Goal: Task Accomplishment & Management: Complete application form

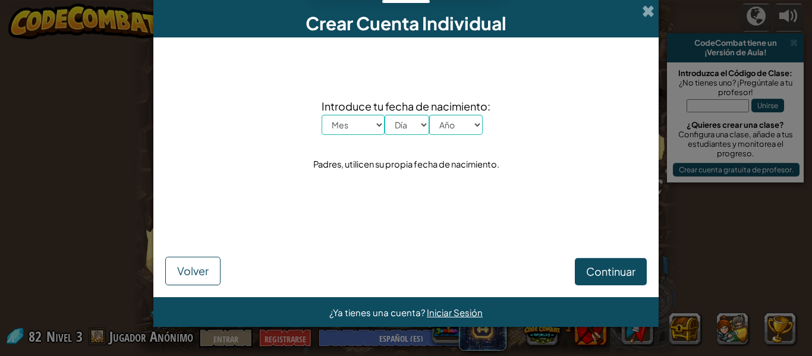
select select "es-ES"
click at [462, 130] on select "Año 2025 2024 2023 2022 2021 2020 2019 2018 2017 2016 2015 2014 2013 2012 2011 …" at bounding box center [455, 125] width 53 height 20
select select "2012"
click at [429, 115] on select "Año 2025 2024 2023 2022 2021 2020 2019 2018 2017 2016 2015 2014 2013 2012 2011 …" at bounding box center [455, 125] width 53 height 20
click at [382, 126] on select "Yo Enero Febrero Órdenes de marcha Abril Mayonesa Junio [PERSON_NAME] Octubre N…" at bounding box center [353, 125] width 63 height 20
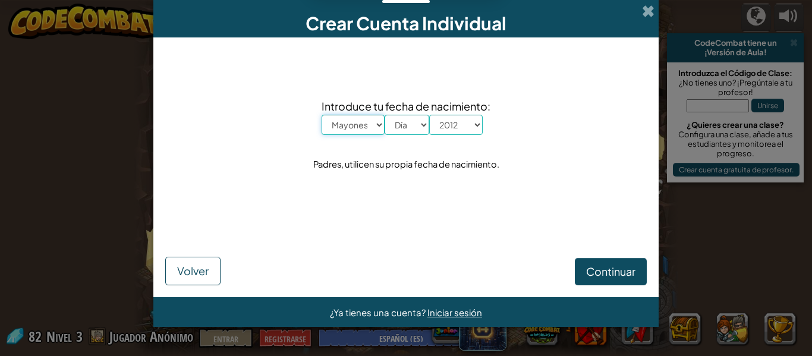
click at [322, 115] on select "Yo Enero Febrero Órdenes de marcha Abril Mayonesa Junio [PERSON_NAME] Octubre N…" at bounding box center [353, 125] width 63 height 20
click at [365, 130] on select "Yo Enero Febrero Órdenes de marcha Abril Mayonesa Junio [PERSON_NAME] Octubre N…" at bounding box center [353, 125] width 63 height 20
select select "3"
click at [322, 115] on select "Yo Enero Febrero Órdenes de marcha Abril Mayonesa Junio [PERSON_NAME] Octubre N…" at bounding box center [353, 125] width 63 height 20
click at [413, 127] on select "Día 1 2 3 4 5 6 7 8 9 10 11 12 13 14 15 16 17 18 19 20 21 22 23 24 25 26 27 28 …" at bounding box center [407, 125] width 45 height 20
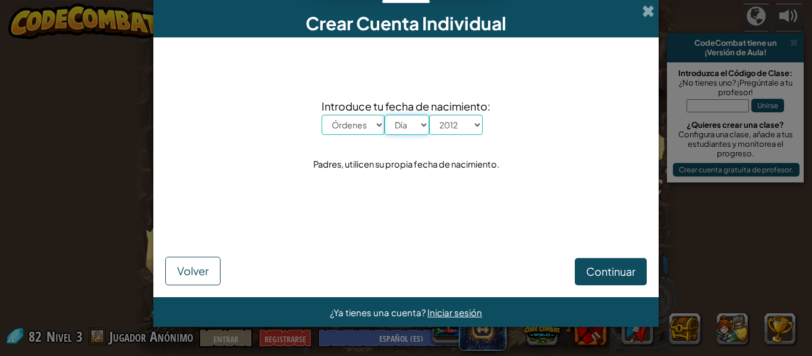
select select "11"
click at [385, 115] on select "Día 1 2 3 4 5 6 7 8 9 10 11 12 13 14 15 16 17 18 19 20 21 22 23 24 25 26 27 28 …" at bounding box center [407, 125] width 45 height 20
click at [583, 272] on button "Continuar" at bounding box center [611, 271] width 72 height 27
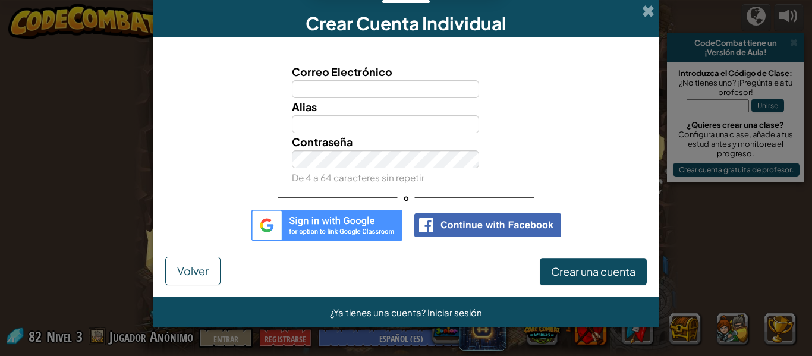
click at [322, 225] on img at bounding box center [326, 225] width 151 height 31
click at [320, 241] on div "Correo Electrónico Alias Contraseña De 4 a 64 caracteres sin repetir o" at bounding box center [405, 152] width 481 height 206
click at [317, 234] on img at bounding box center [326, 225] width 151 height 31
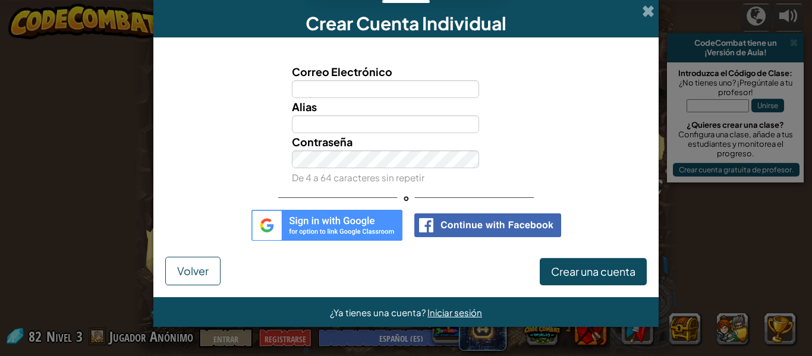
click at [317, 234] on img at bounding box center [326, 225] width 151 height 31
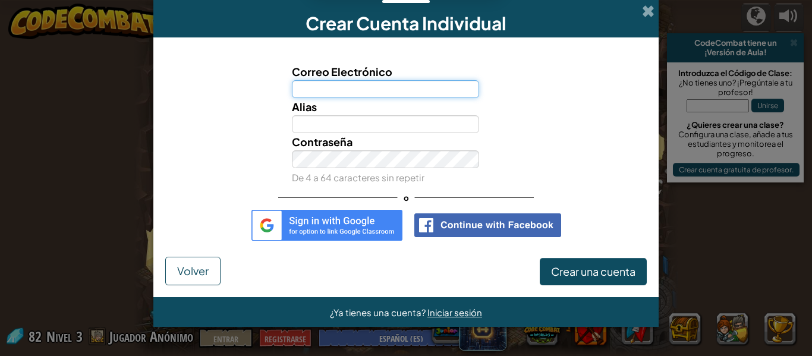
click at [380, 89] on input "Correo Electrónico" at bounding box center [386, 89] width 188 height 18
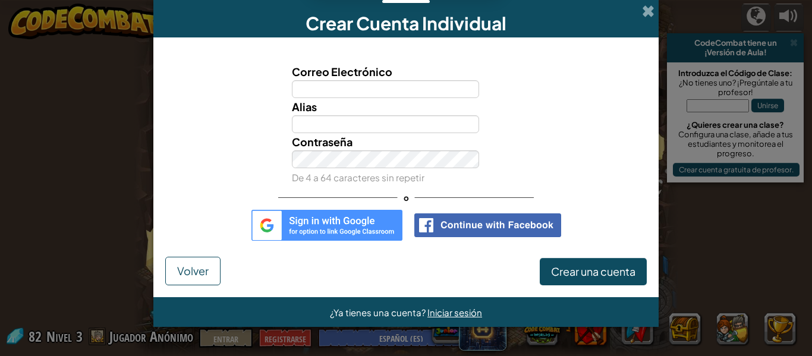
click at [380, 224] on img at bounding box center [326, 225] width 151 height 31
click at [455, 315] on font "Iniciar sesión" at bounding box center [454, 312] width 55 height 11
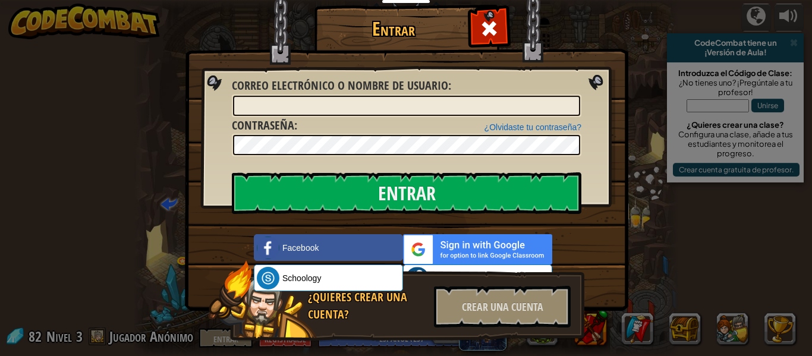
click at [472, 248] on img at bounding box center [477, 249] width 149 height 30
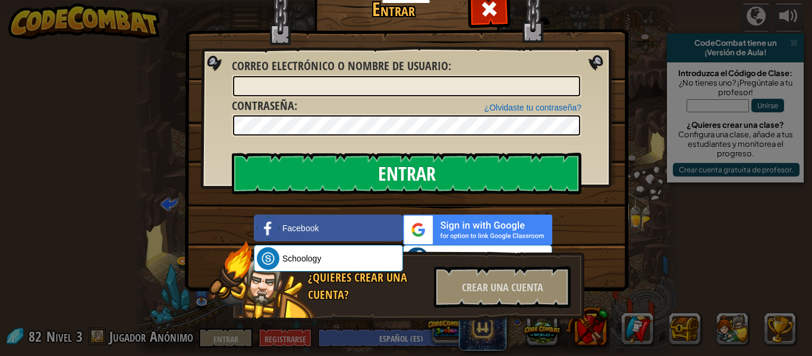
scroll to position [26, 0]
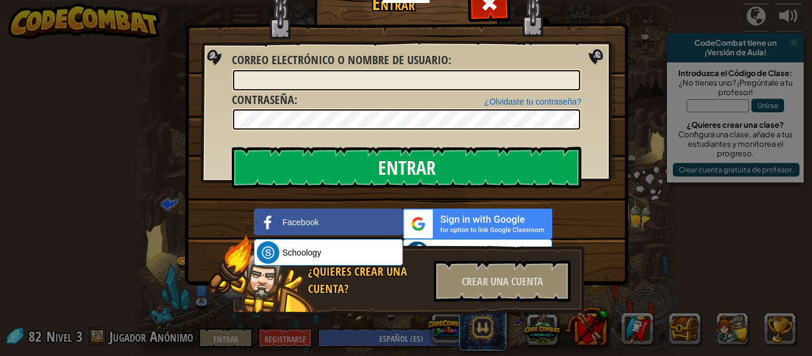
click at [594, 52] on img at bounding box center [406, 112] width 443 height 346
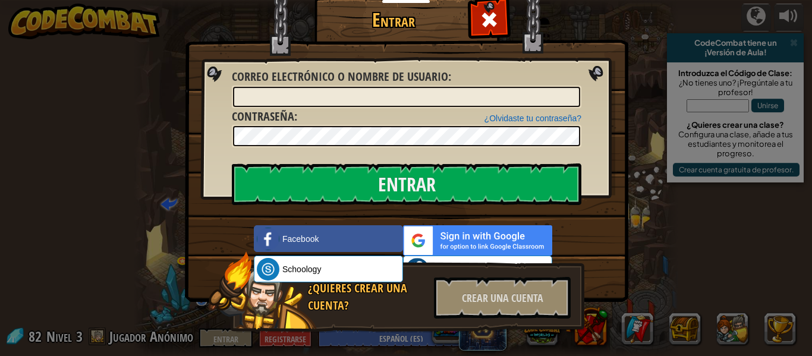
scroll to position [0, 0]
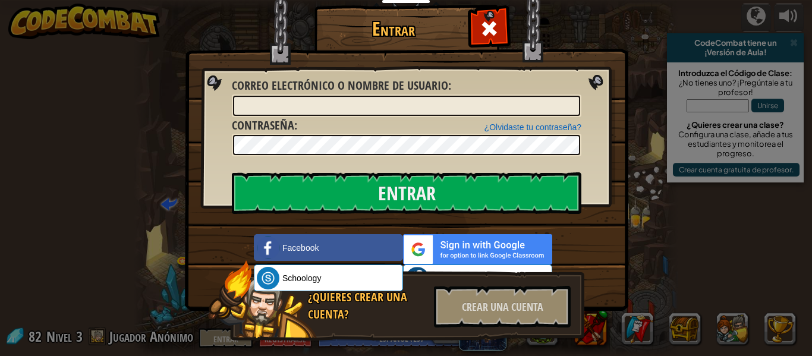
click at [466, 32] on img at bounding box center [406, 138] width 443 height 346
click at [481, 34] on span at bounding box center [489, 28] width 19 height 19
